Goal: Task Accomplishment & Management: Use online tool/utility

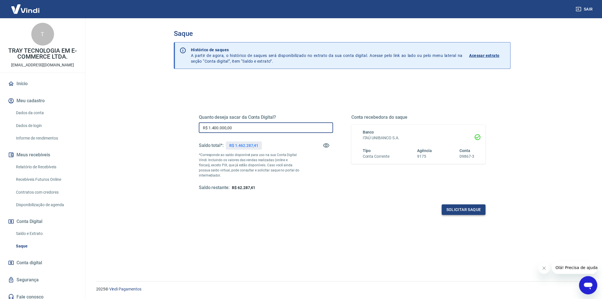
type input "R$ 1.400.000,00"
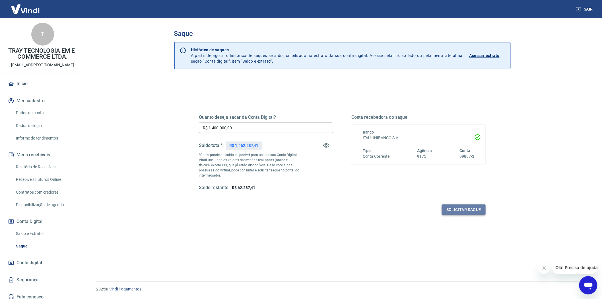
click at [465, 206] on button "Solicitar saque" at bounding box center [464, 209] width 44 height 11
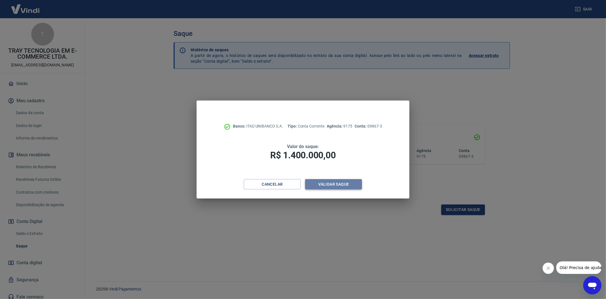
click at [339, 182] on button "Validar saque" at bounding box center [333, 184] width 57 height 11
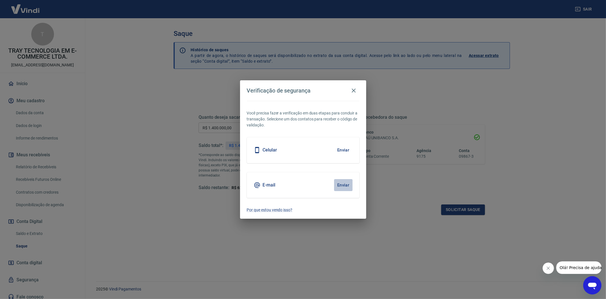
click at [347, 184] on button "Enviar" at bounding box center [343, 185] width 18 height 12
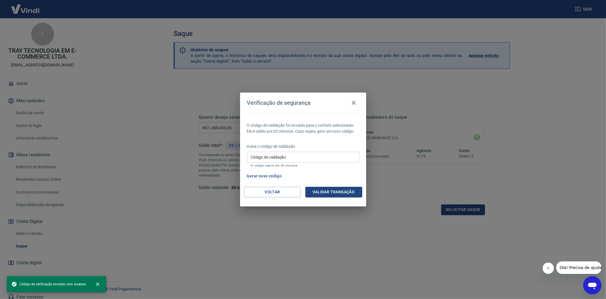
click at [294, 155] on input "Código de validação" at bounding box center [303, 157] width 113 height 11
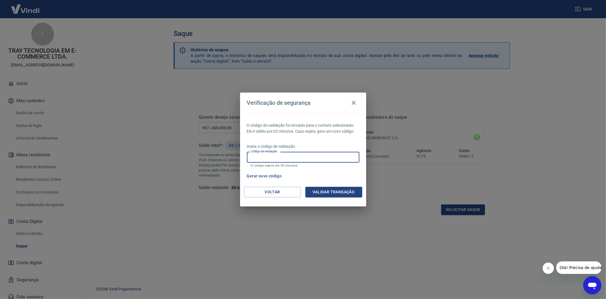
paste input "994956"
type input "994956"
click at [334, 189] on button "Validar transação" at bounding box center [334, 192] width 57 height 11
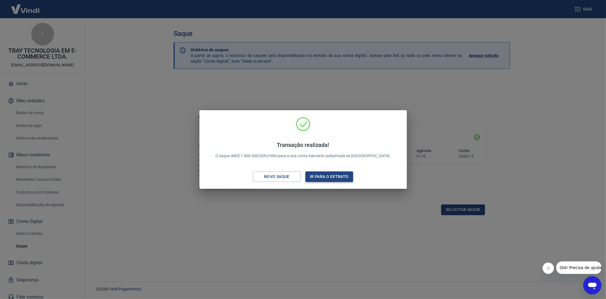
click at [320, 177] on button "Ir para o extrato" at bounding box center [330, 176] width 48 height 11
